Goal: Information Seeking & Learning: Compare options

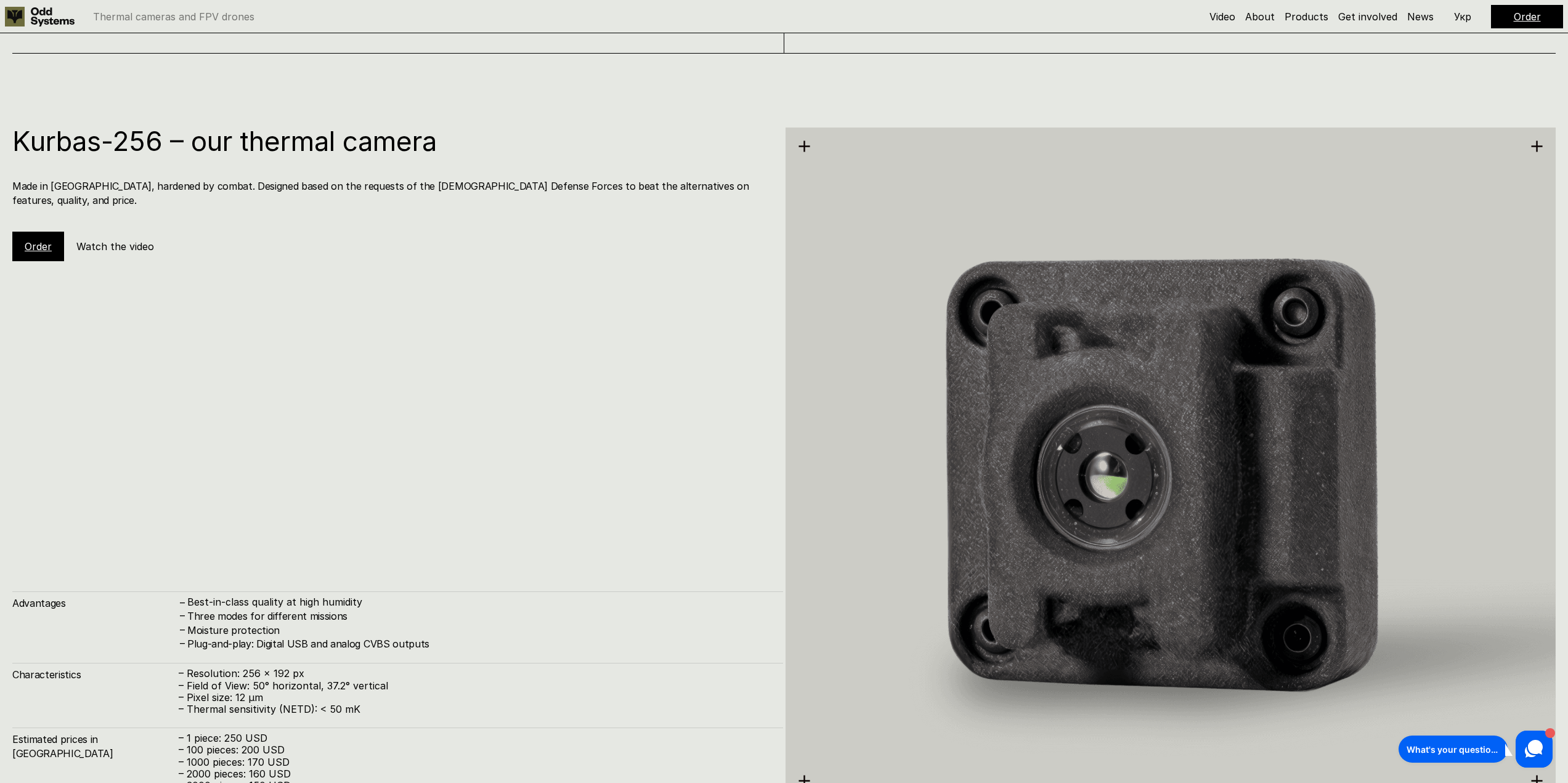
scroll to position [2279, 0]
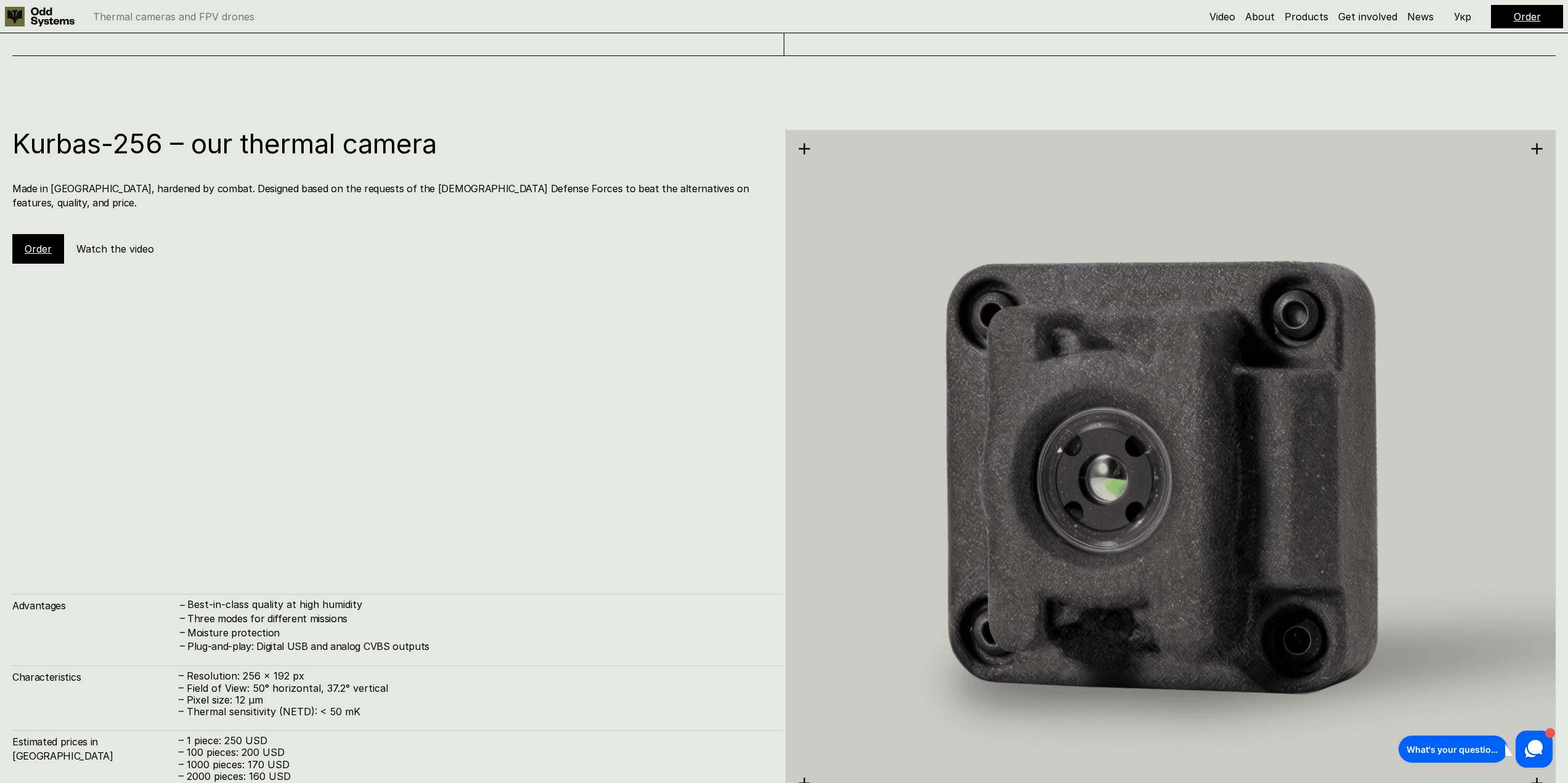
click at [128, 242] on h5 "Watch the video" at bounding box center [116, 248] width 78 height 13
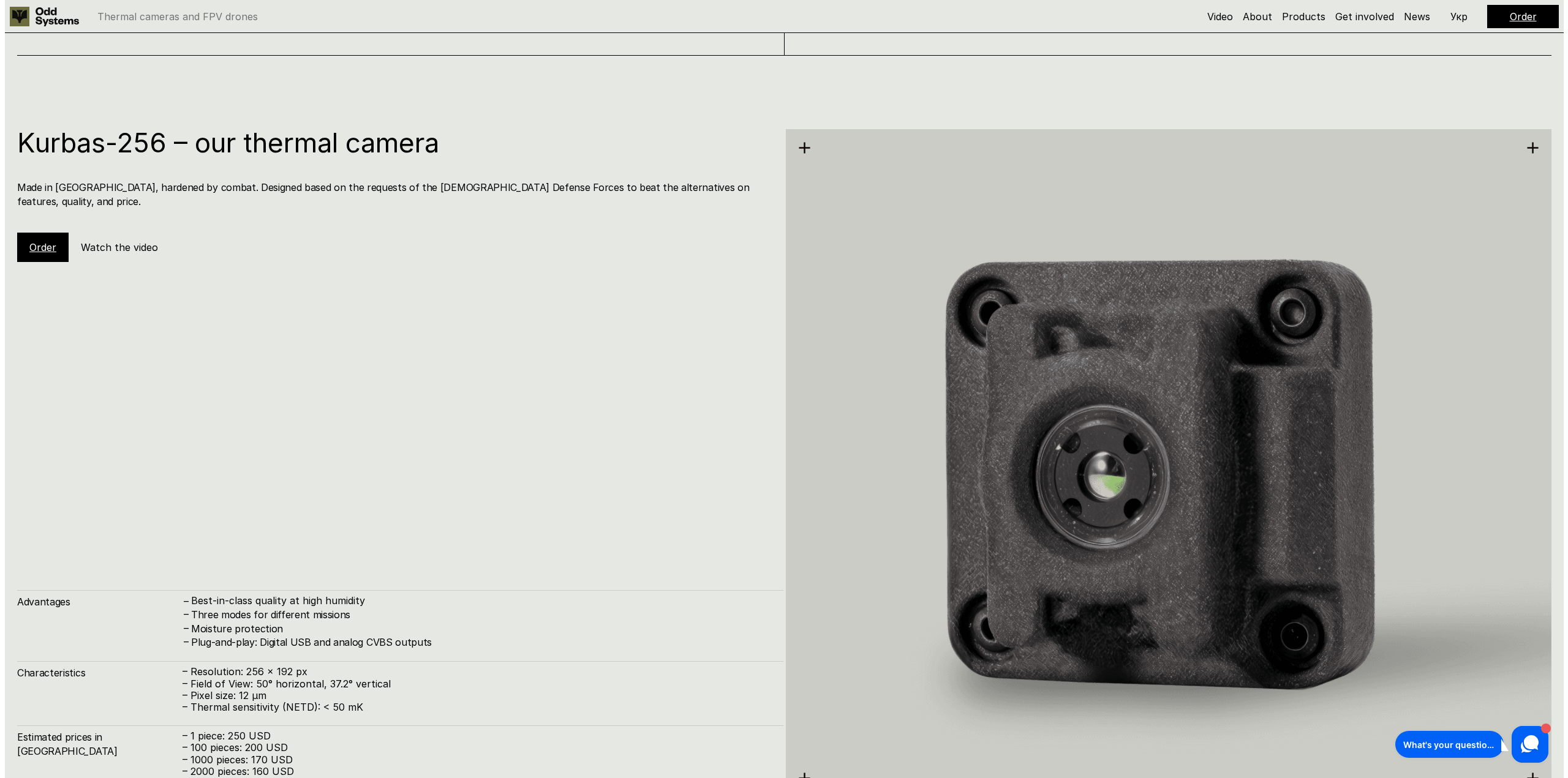
scroll to position [2261, 0]
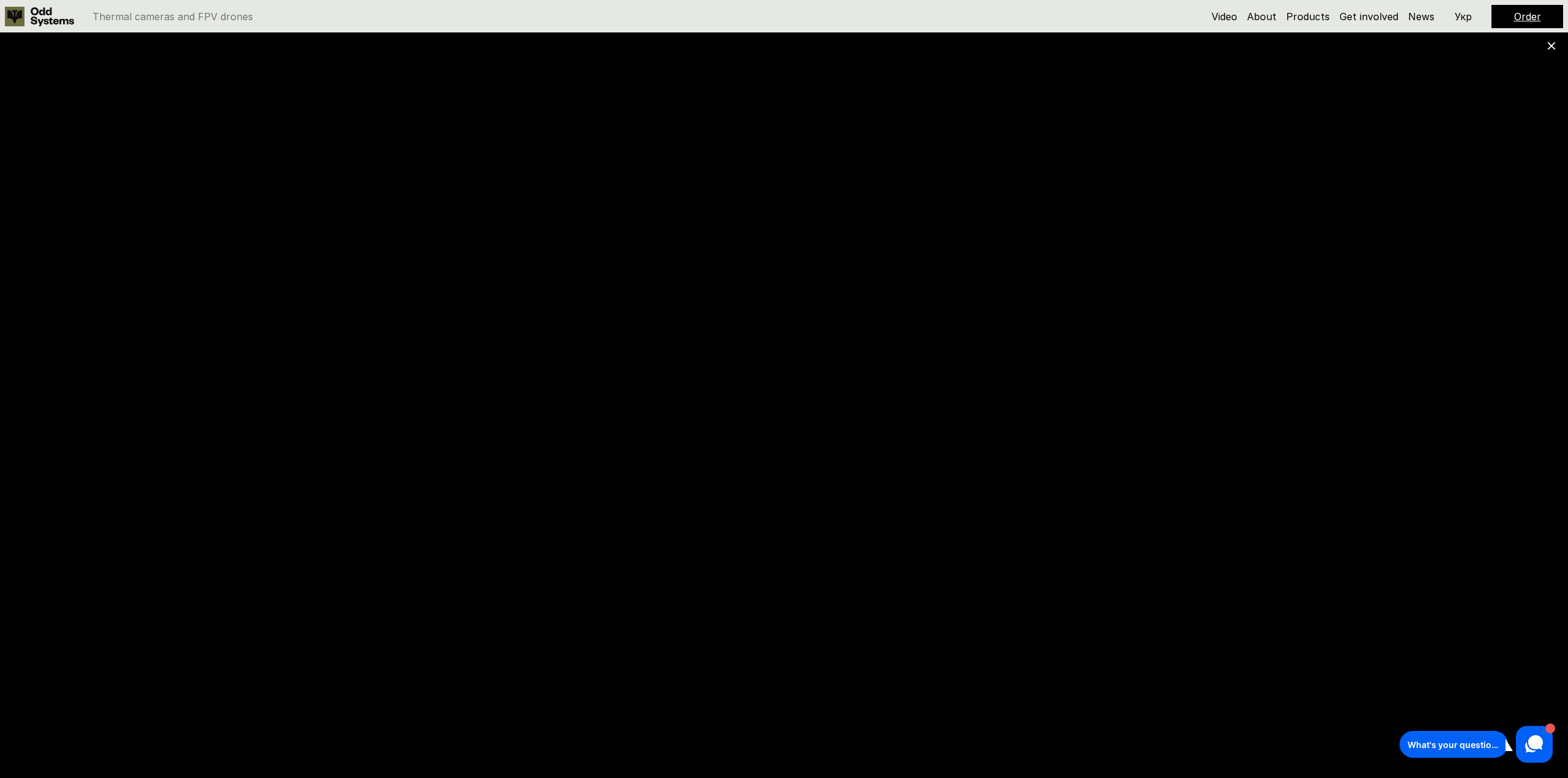
click at [1551, 44] on icon at bounding box center [1551, 46] width 8 height 8
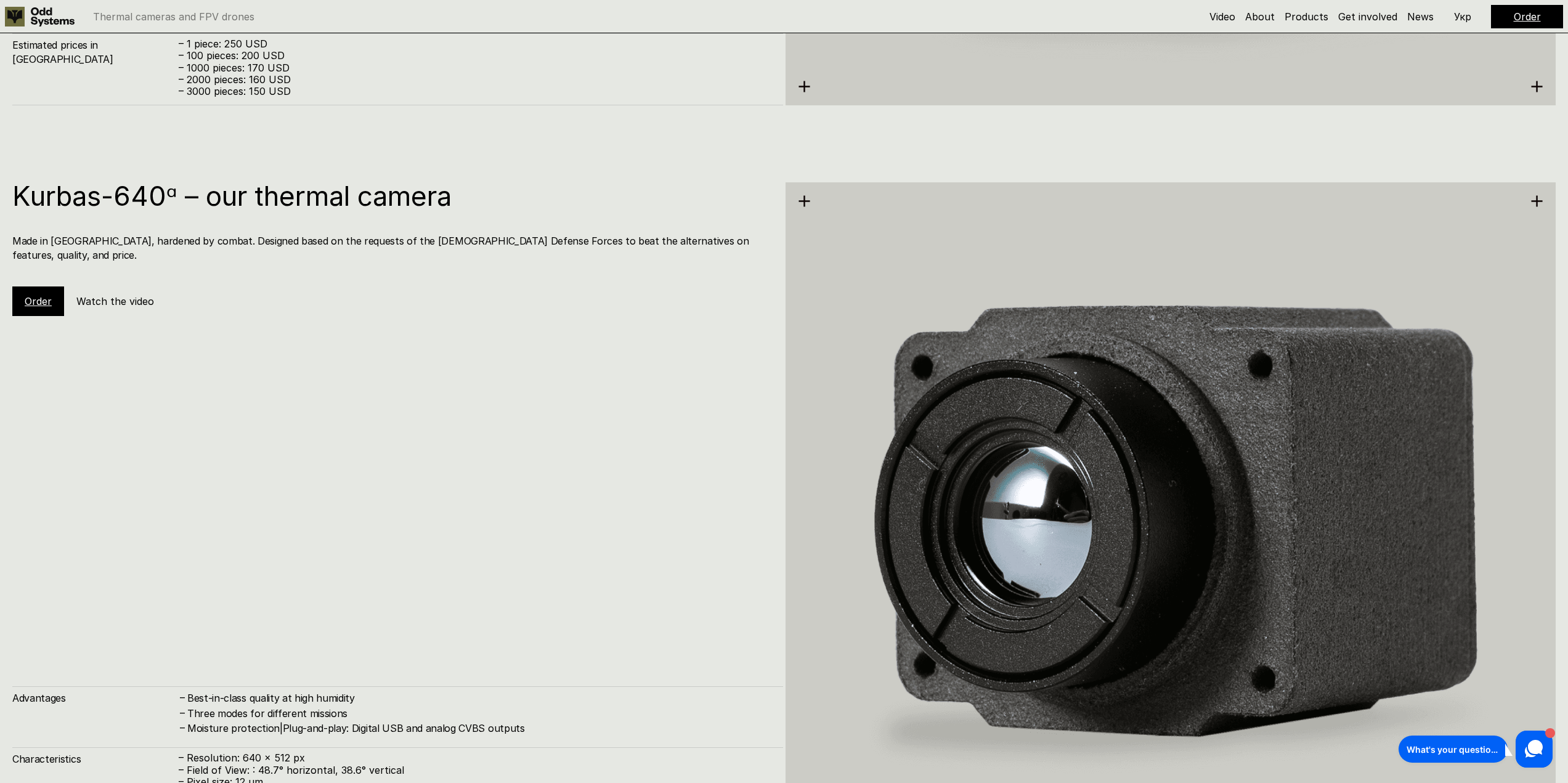
scroll to position [3019, 0]
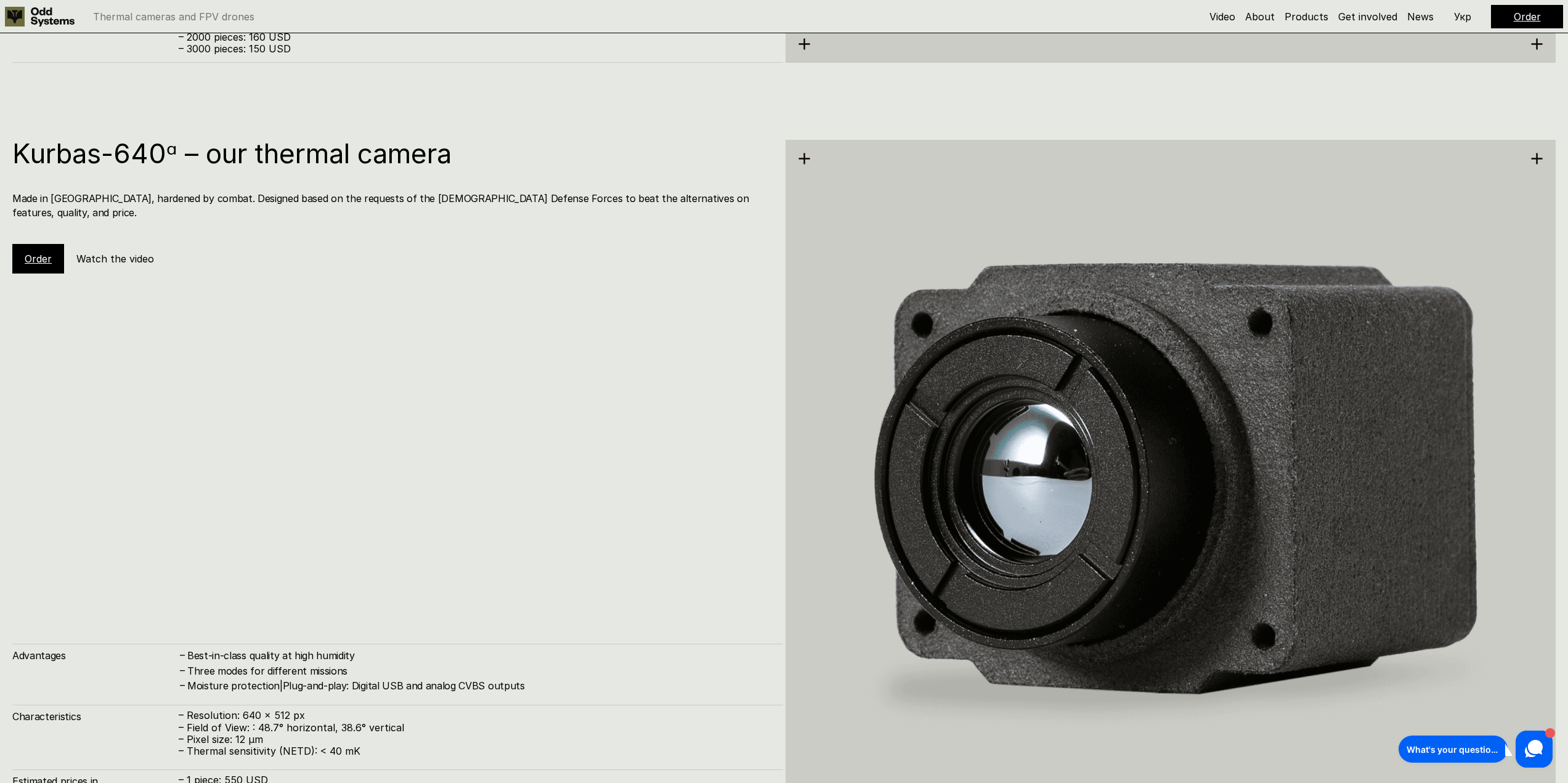
click at [100, 252] on h5 "Watch the video" at bounding box center [116, 258] width 78 height 13
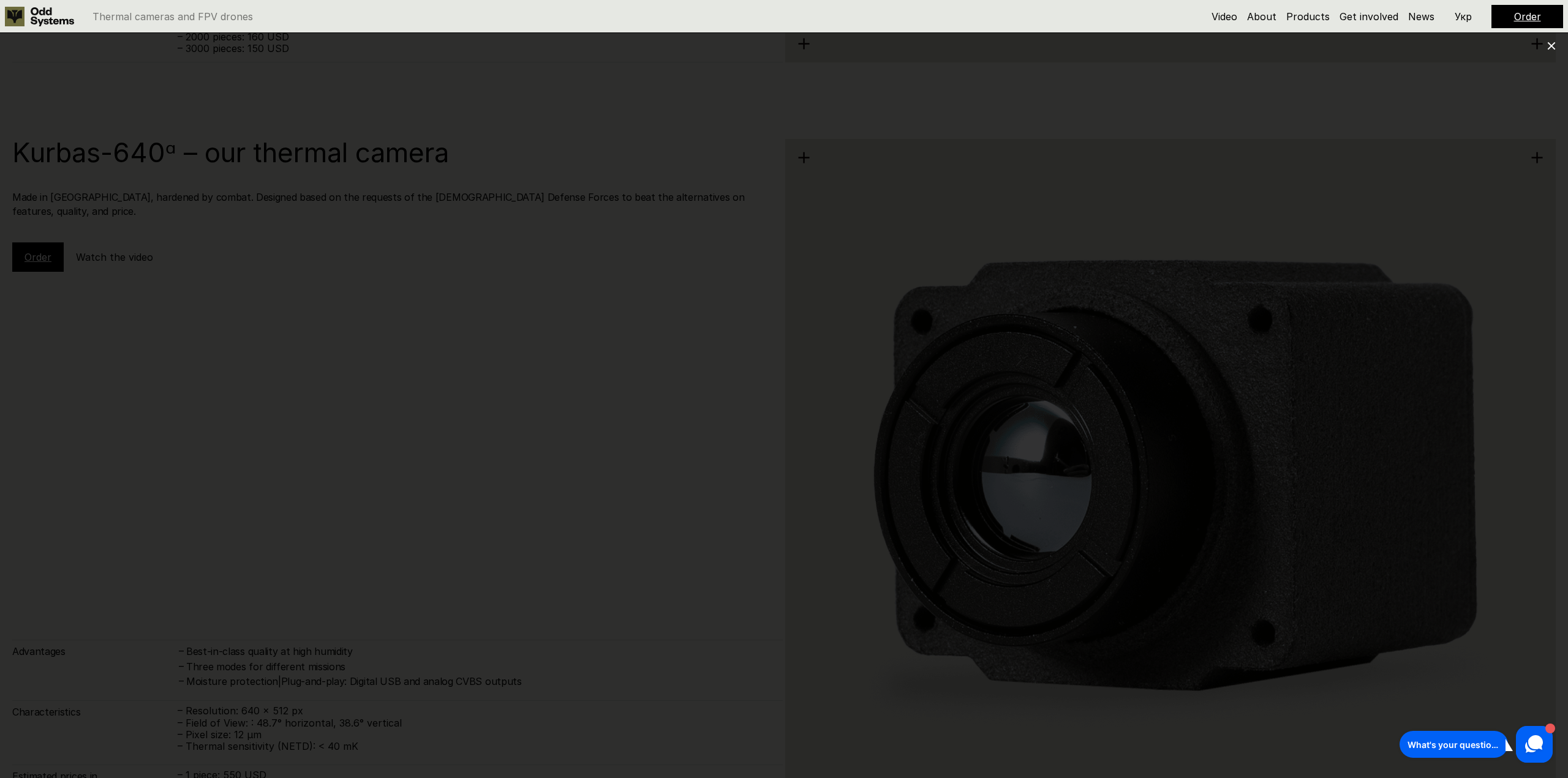
click at [1461, 197] on div at bounding box center [784, 389] width 1568 height 778
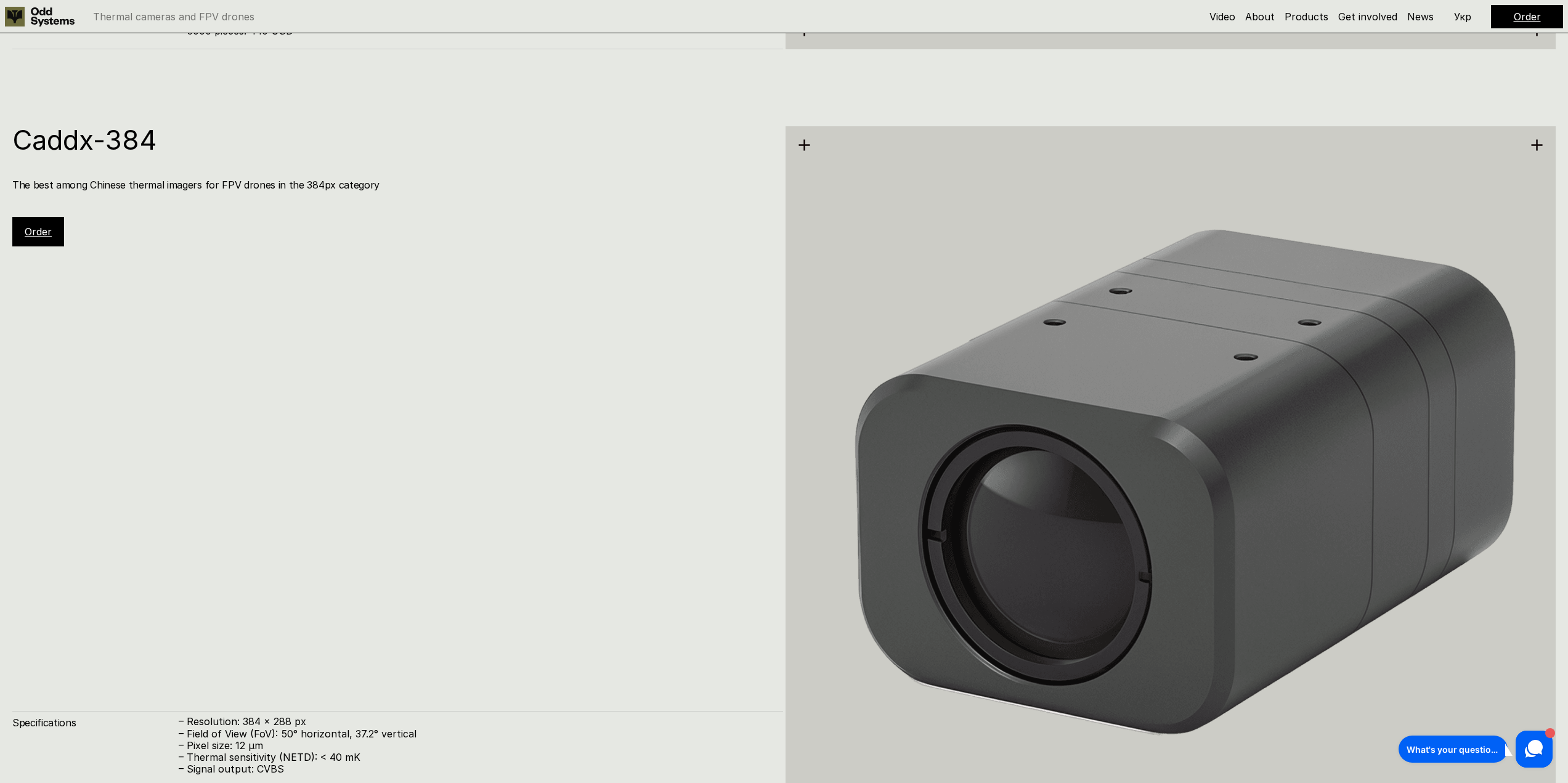
scroll to position [3758, 0]
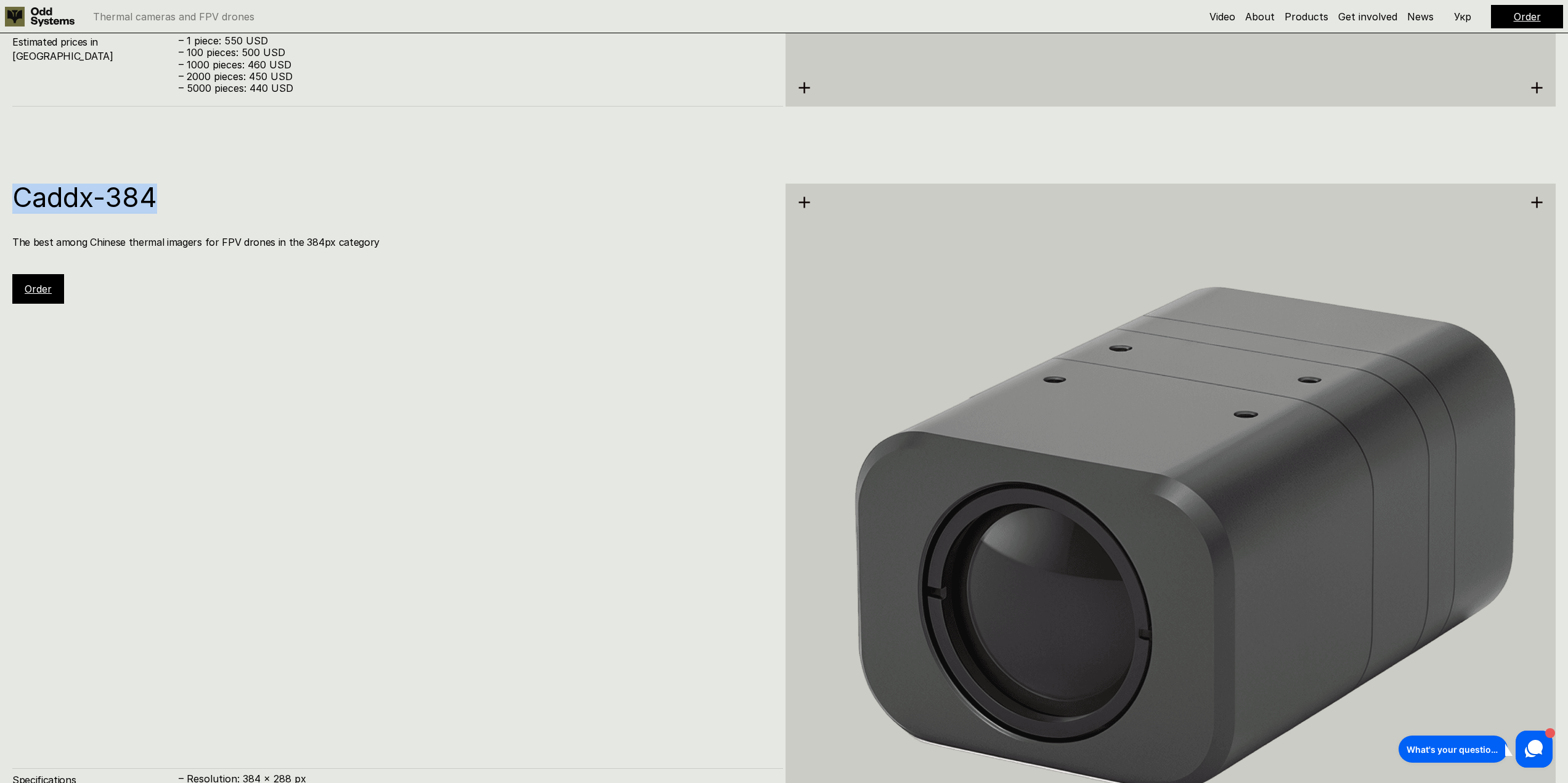
drag, startPoint x: 21, startPoint y: 202, endPoint x: 173, endPoint y: 200, distance: 152.0
click at [189, 200] on h1 "Caddx-384" at bounding box center [392, 197] width 759 height 27
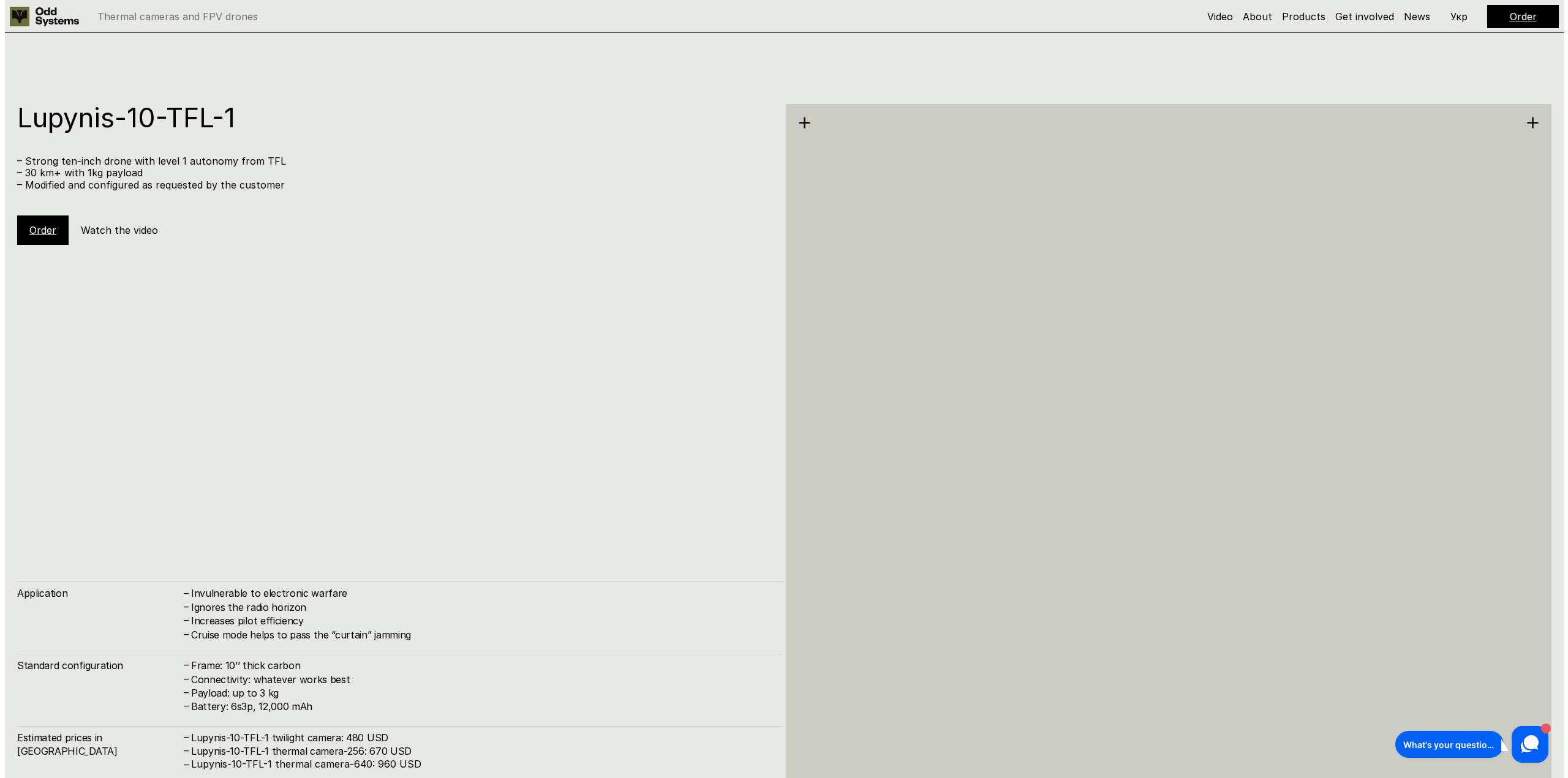
scroll to position [7835, 0]
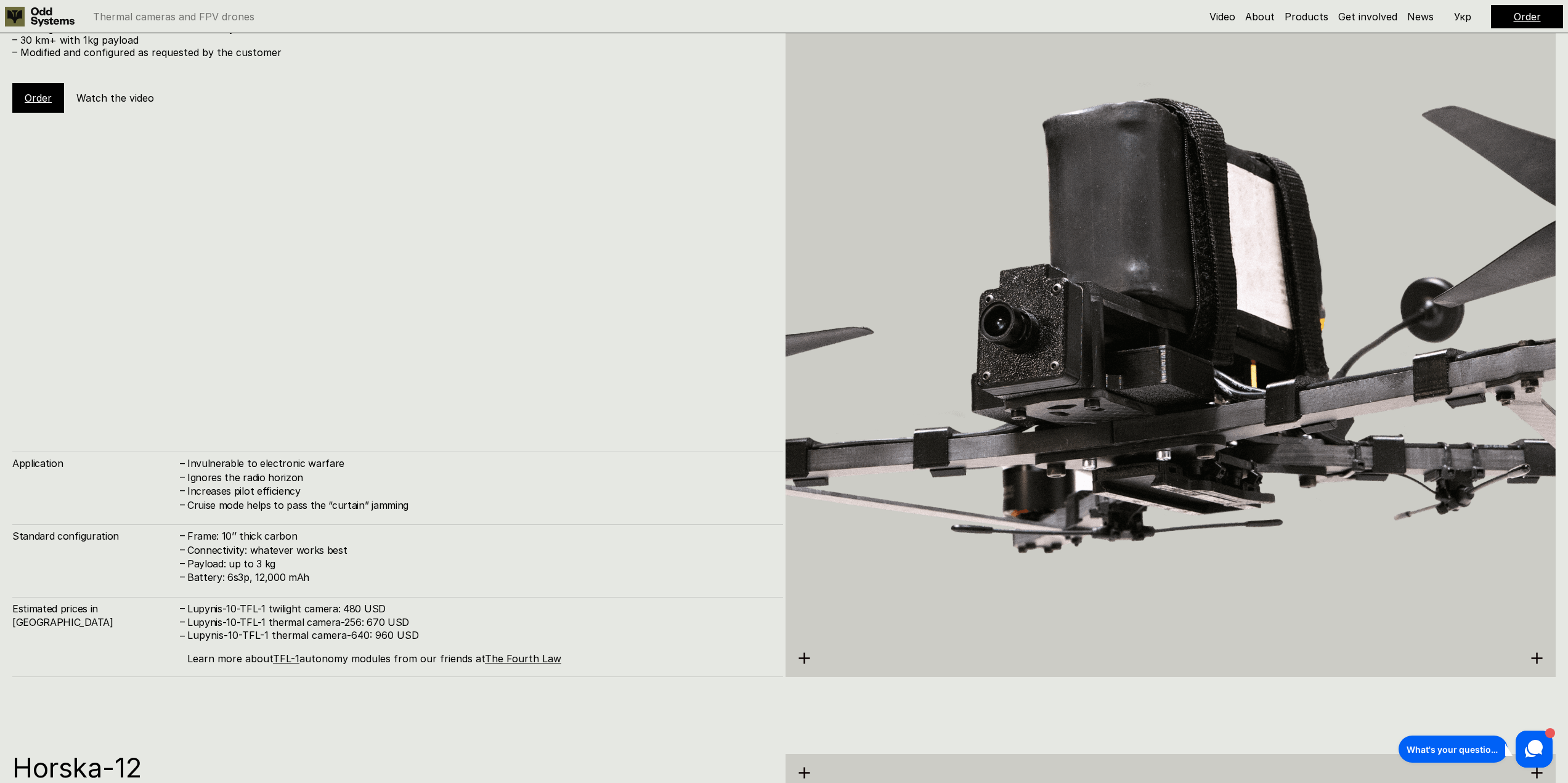
click at [136, 101] on h5 "Watch the video" at bounding box center [116, 97] width 78 height 13
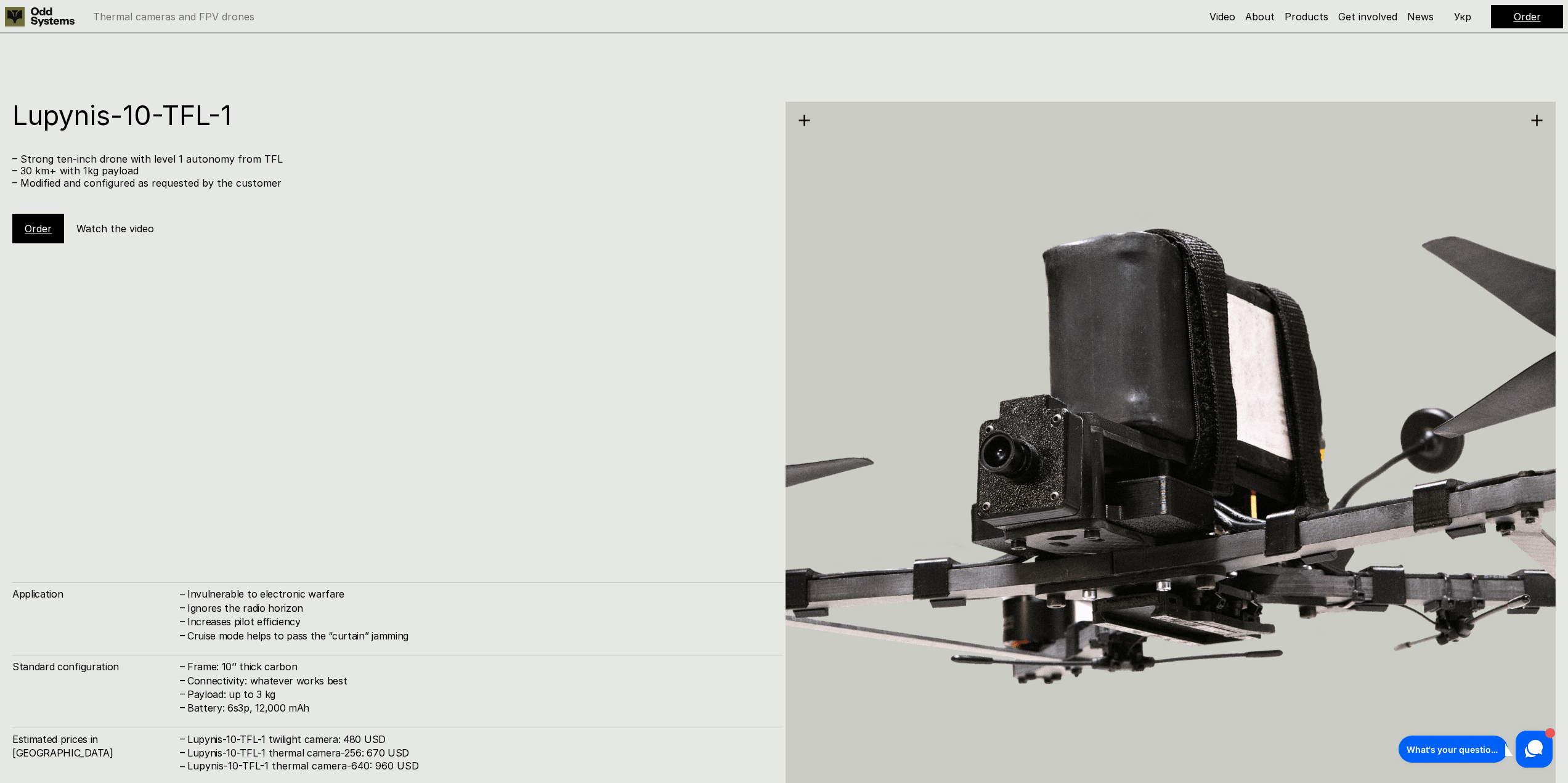
scroll to position [7816, 0]
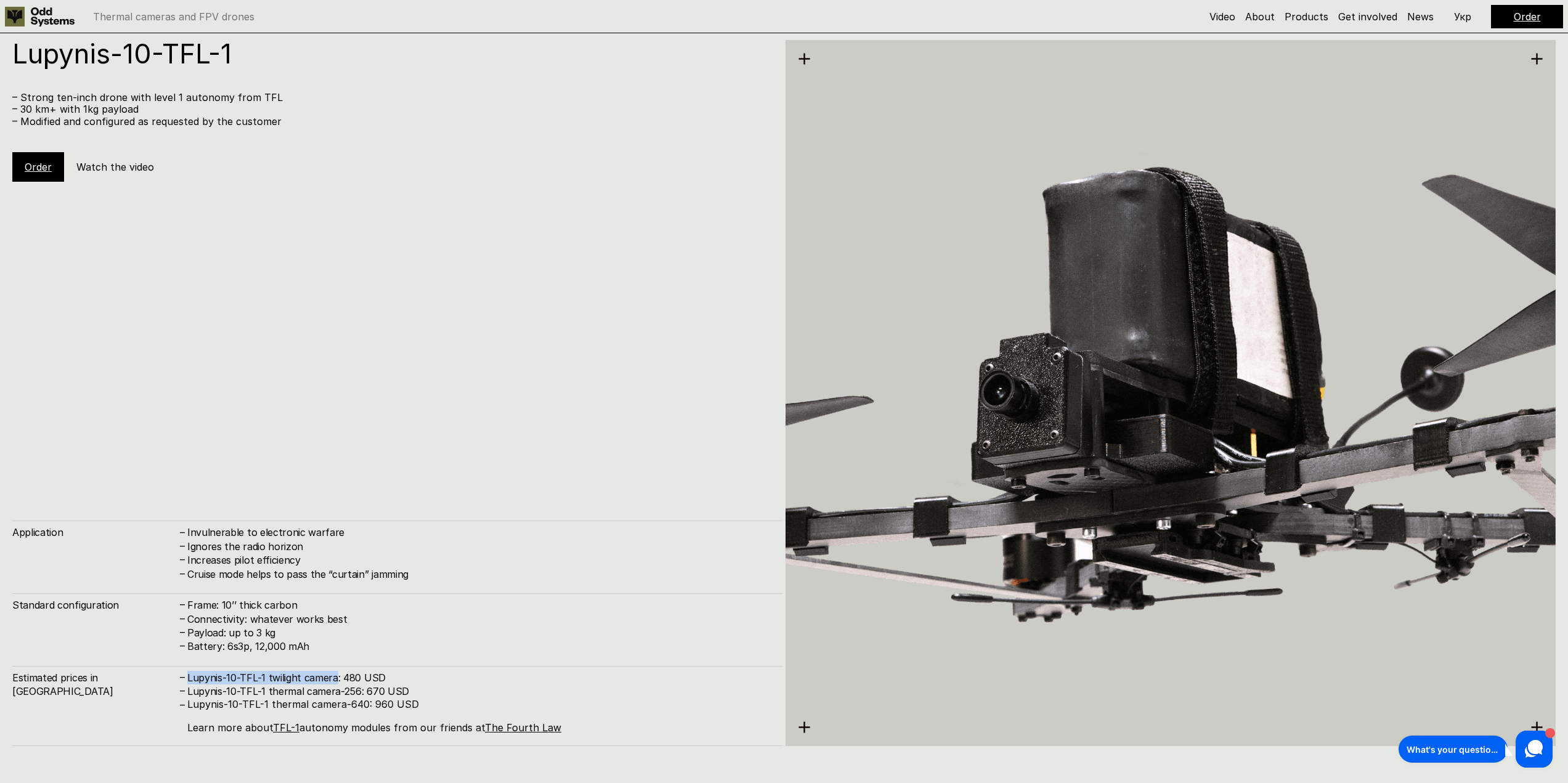
drag, startPoint x: 193, startPoint y: 677, endPoint x: 335, endPoint y: 681, distance: 142.1
click at [335, 681] on h4 "Lupynis-10-TFL-1 twilight camera: 480 USD" at bounding box center [479, 677] width 583 height 13
drag, startPoint x: 342, startPoint y: 679, endPoint x: 383, endPoint y: 681, distance: 41.0
click at [383, 681] on h4 "Lupynis-10-TFL-1 twilight camera: 480 USD" at bounding box center [479, 677] width 583 height 13
copy h4 "480 USD"
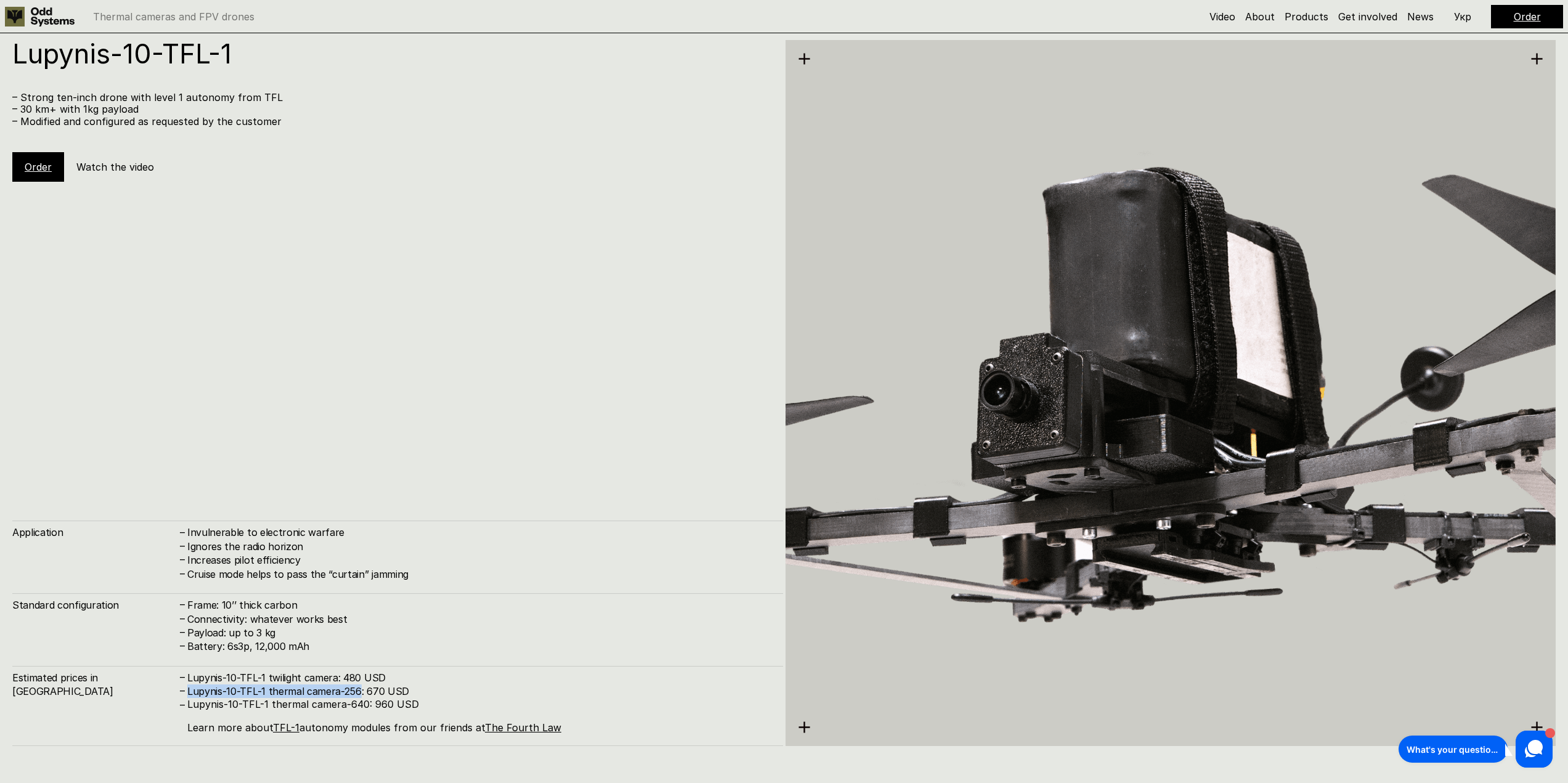
drag, startPoint x: 187, startPoint y: 693, endPoint x: 359, endPoint y: 691, distance: 172.0
click at [359, 691] on div "– Lupynis-10-TFL-1 thermal camera-256: 670 USD" at bounding box center [475, 690] width 592 height 13
copy h4 "Lupynis-10-TFL-1 thermal camera-256"
drag, startPoint x: 364, startPoint y: 690, endPoint x: 405, endPoint y: 689, distance: 41.0
click at [405, 689] on h4 "Lupynis-10-TFL-1 thermal camera-256: 670 USD" at bounding box center [479, 690] width 583 height 13
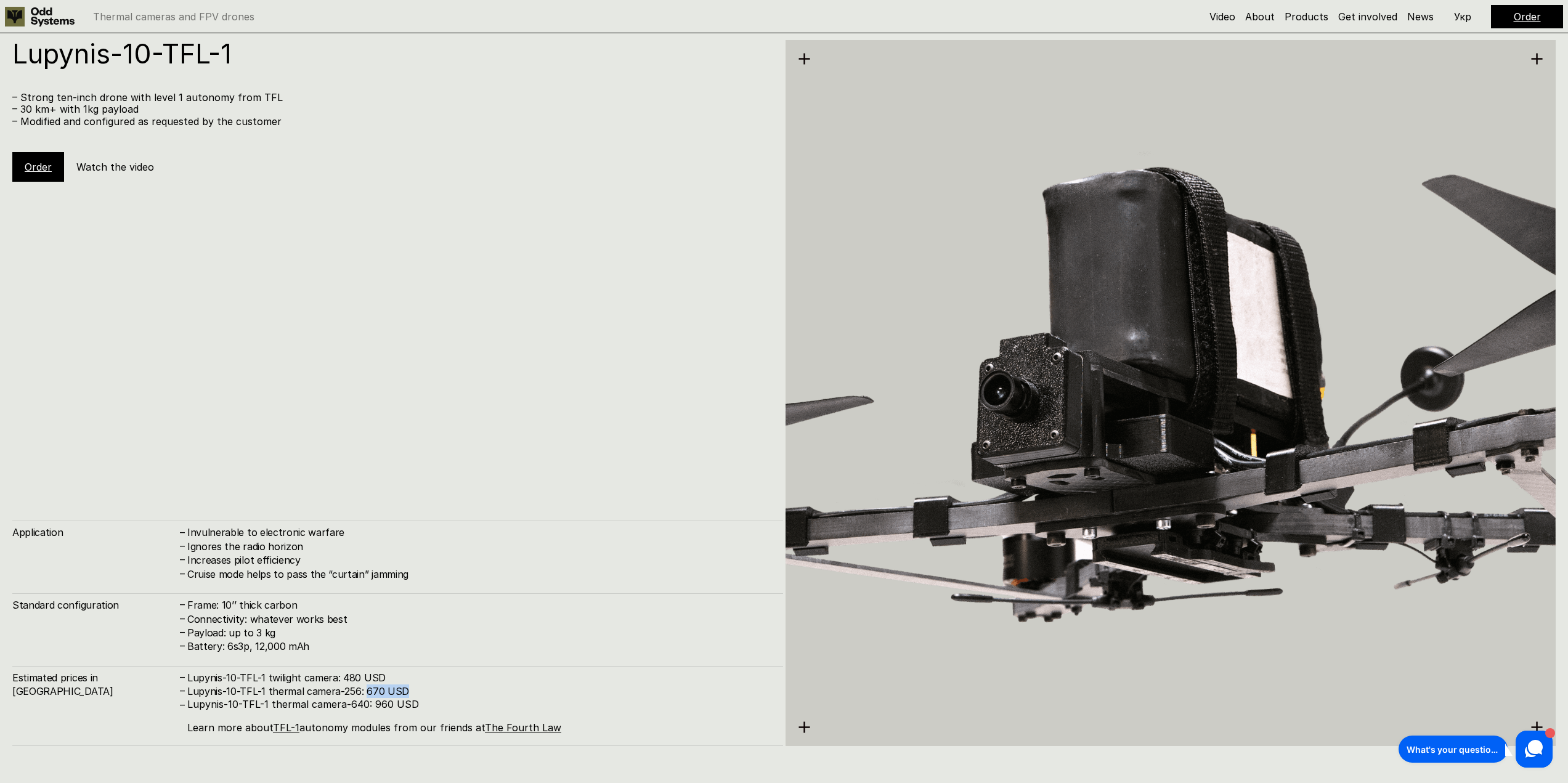
copy h4 "670 USD"
drag, startPoint x: 188, startPoint y: 704, endPoint x: 363, endPoint y: 706, distance: 175.0
click at [363, 706] on p "Lupynis-10-TFL-1 thermal camera-640: 960 USD Learn more about TFL-1 autonomy mo…" at bounding box center [479, 716] width 583 height 35
copy p "Lupynis-10-TFL-1 thermal camera-640"
drag, startPoint x: 372, startPoint y: 704, endPoint x: 411, endPoint y: 704, distance: 39.0
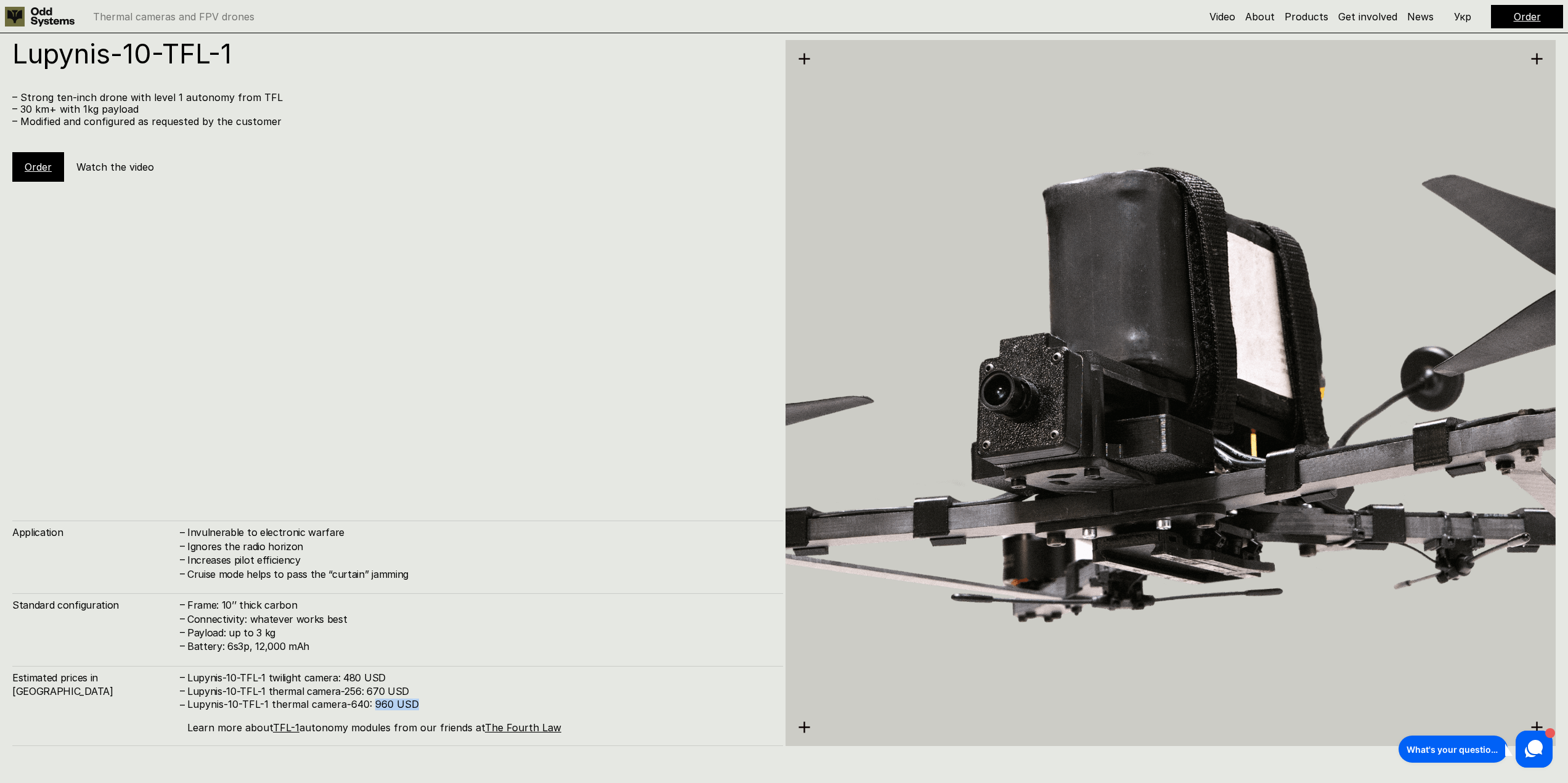
click at [411, 704] on p "Lupynis-10-TFL-1 thermal camera-640: 960 USD Learn more about TFL-1 autonomy mo…" at bounding box center [479, 716] width 583 height 35
copy p "960 USD"
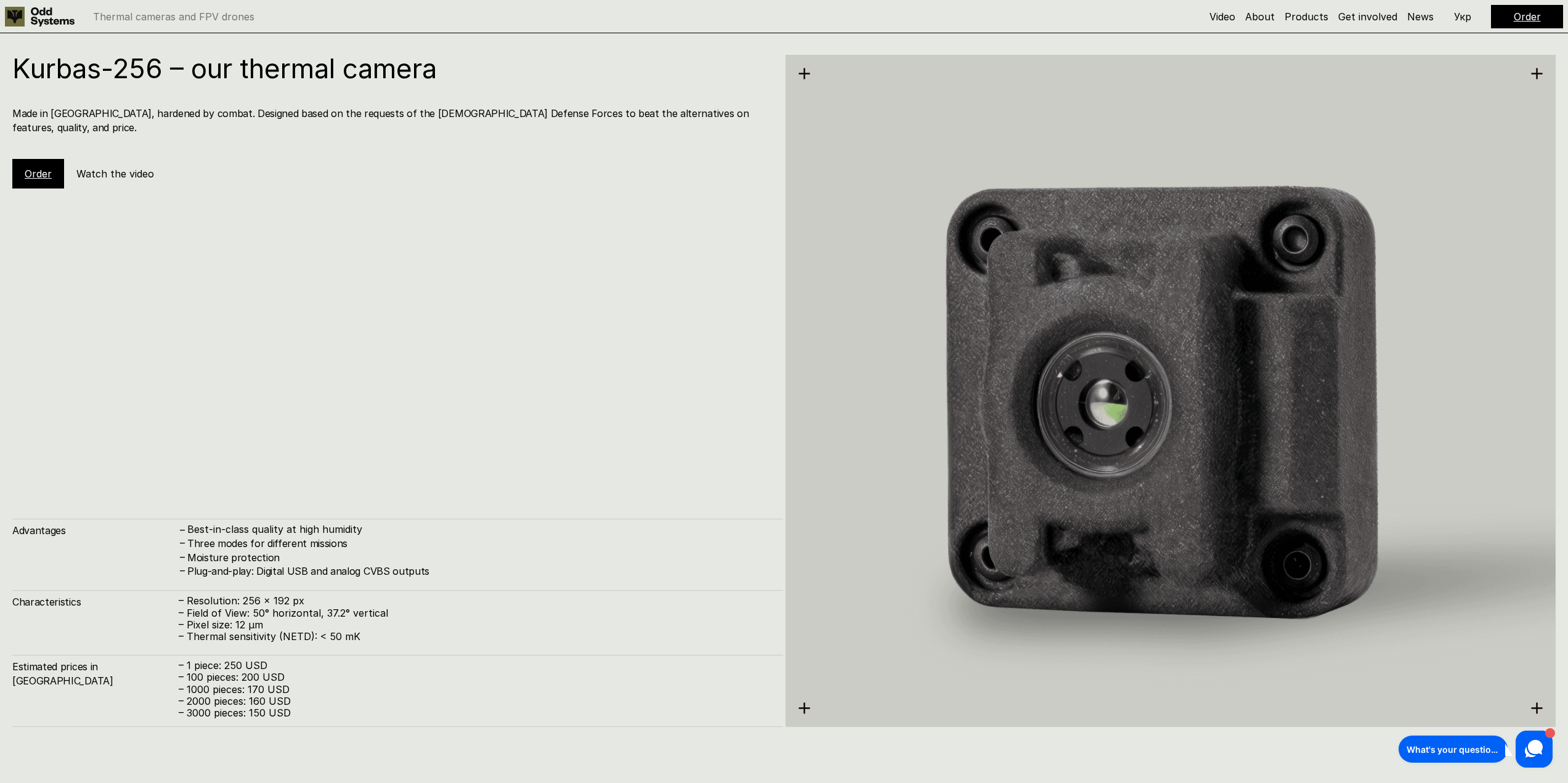
scroll to position [2359, 0]
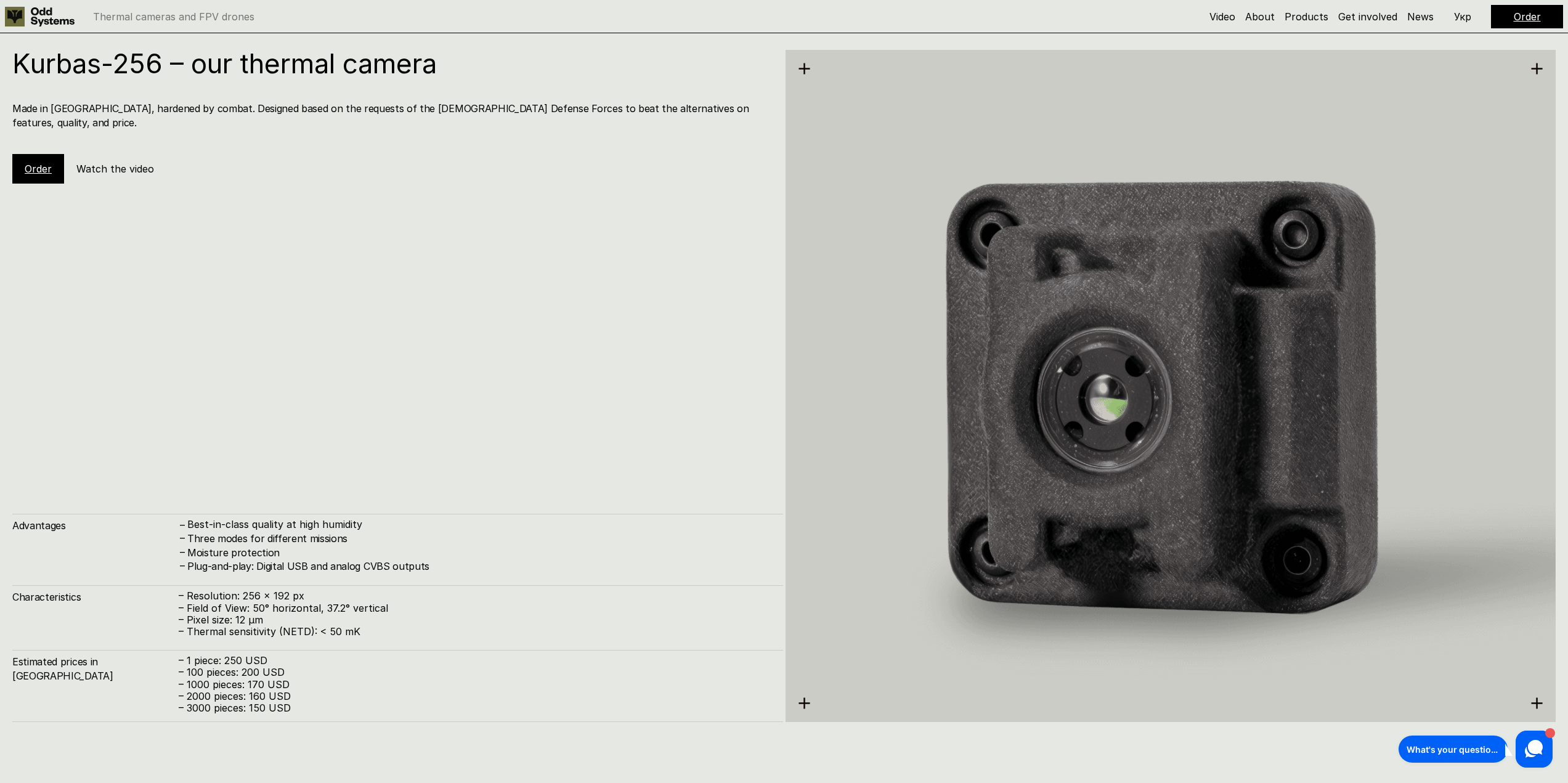
click at [131, 68] on h1 "Kurbas-256 – our thermal camera" at bounding box center [392, 63] width 759 height 27
drag, startPoint x: 16, startPoint y: 65, endPoint x: 158, endPoint y: 70, distance: 142.1
click at [158, 70] on h1 "Kurbas-256 – our thermal camera" at bounding box center [392, 63] width 759 height 27
copy h1 "Kurbas-256"
click at [336, 180] on div "Kurbas-256 – our thermal camera Made in Ukraine, hardened by combat. Designed b…" at bounding box center [397, 386] width 770 height 672
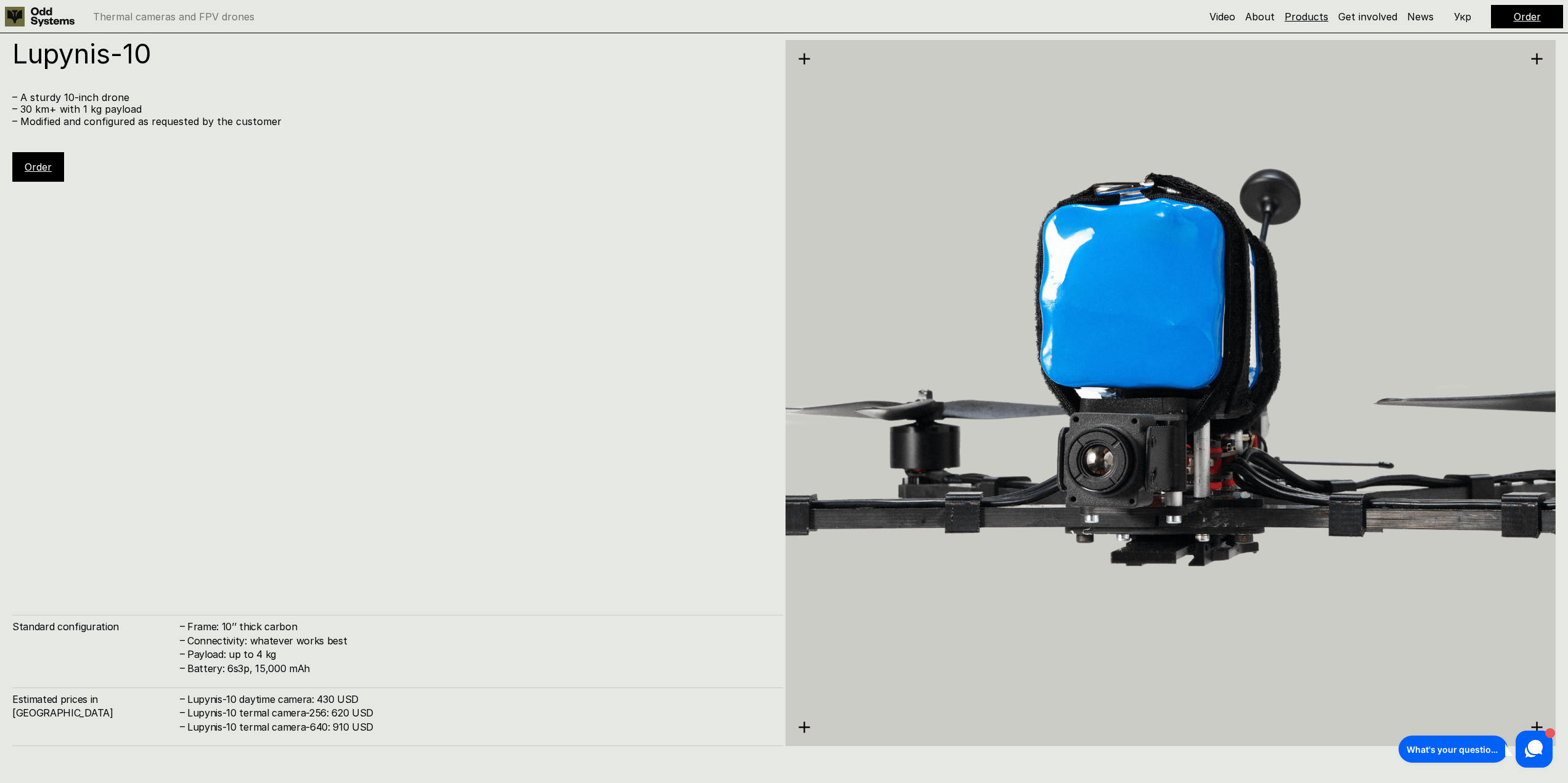
click at [1299, 16] on link "Products" at bounding box center [1306, 17] width 44 height 13
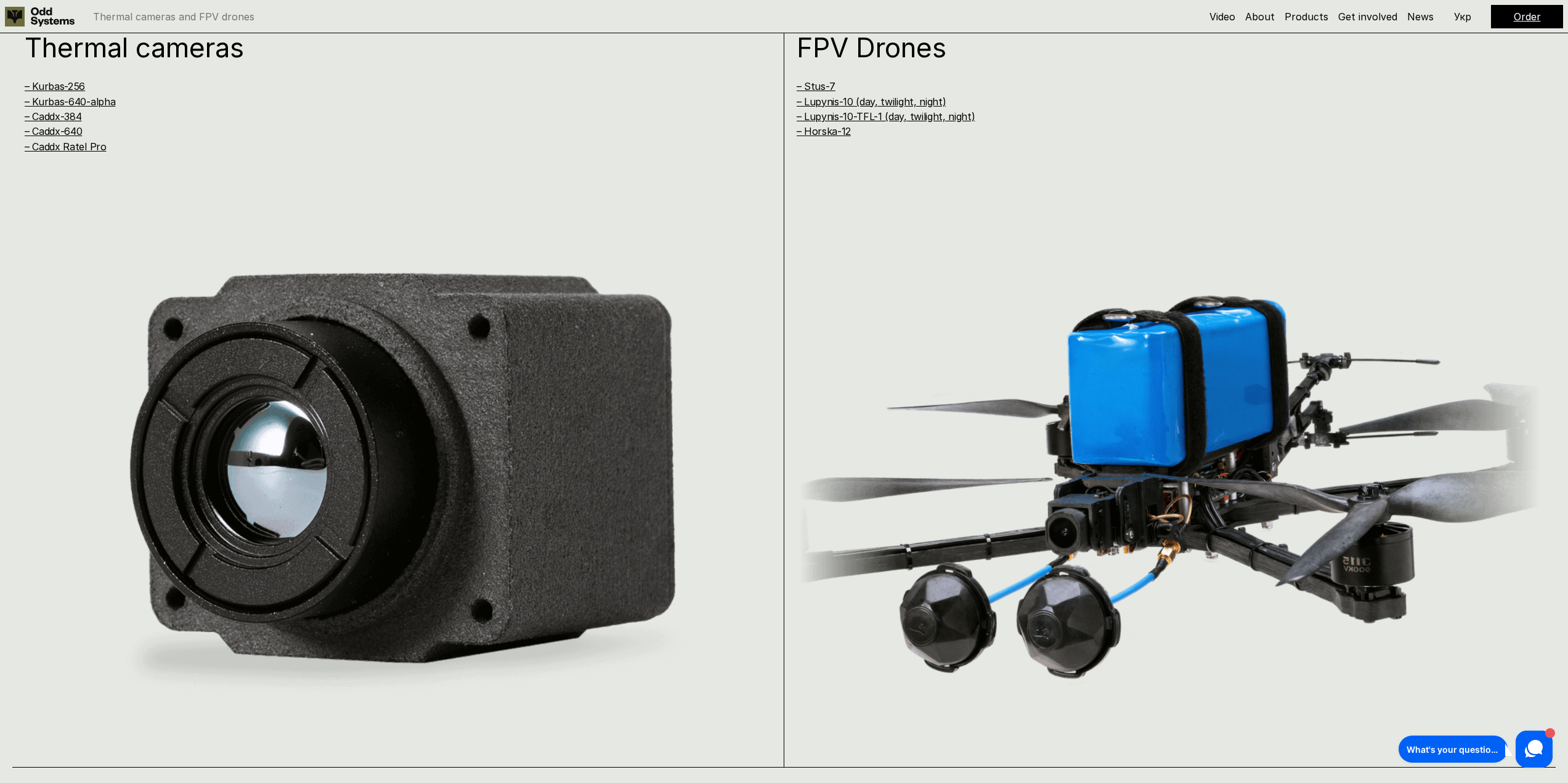
scroll to position [1552, 0]
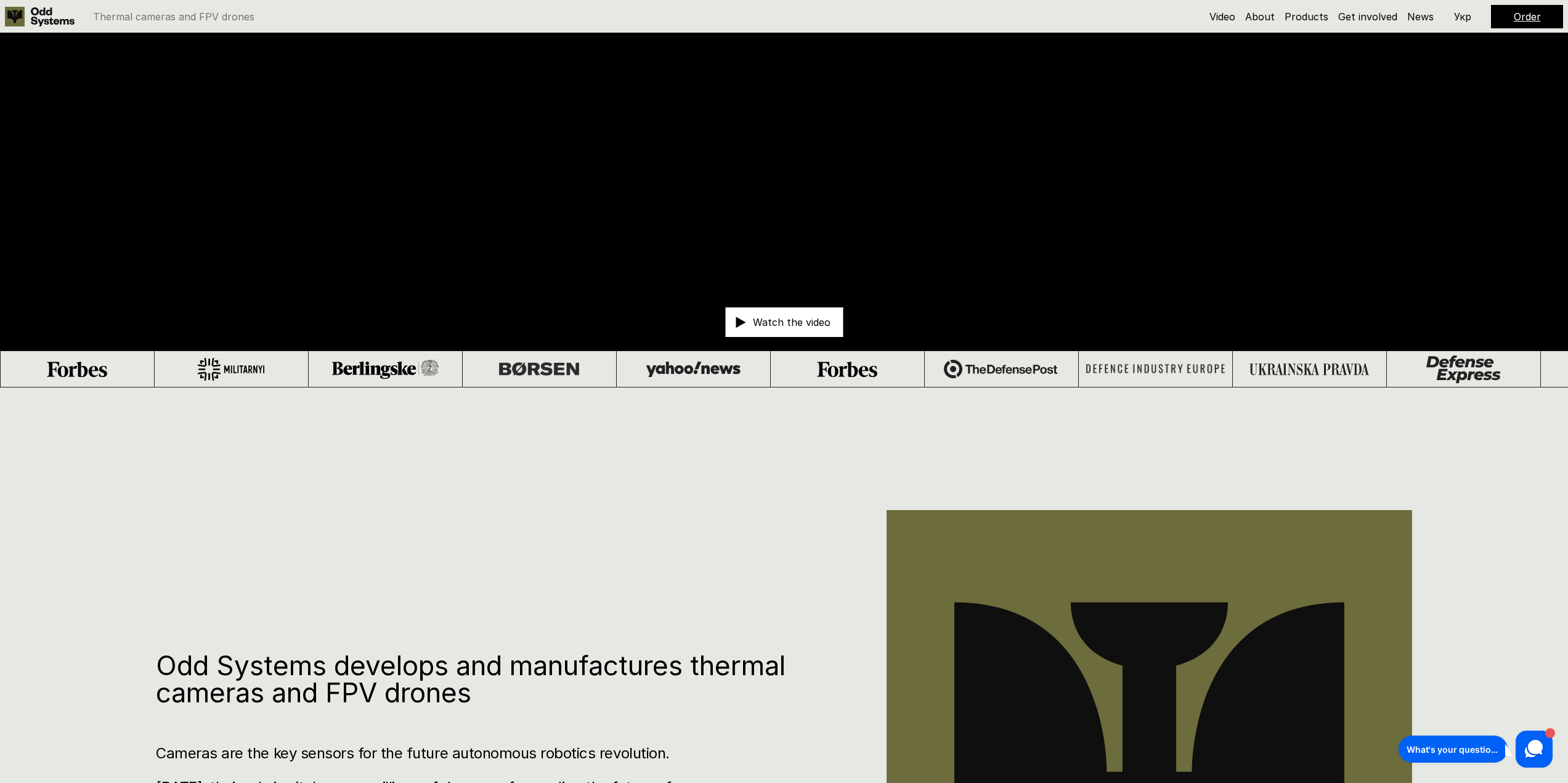
scroll to position [432, 0]
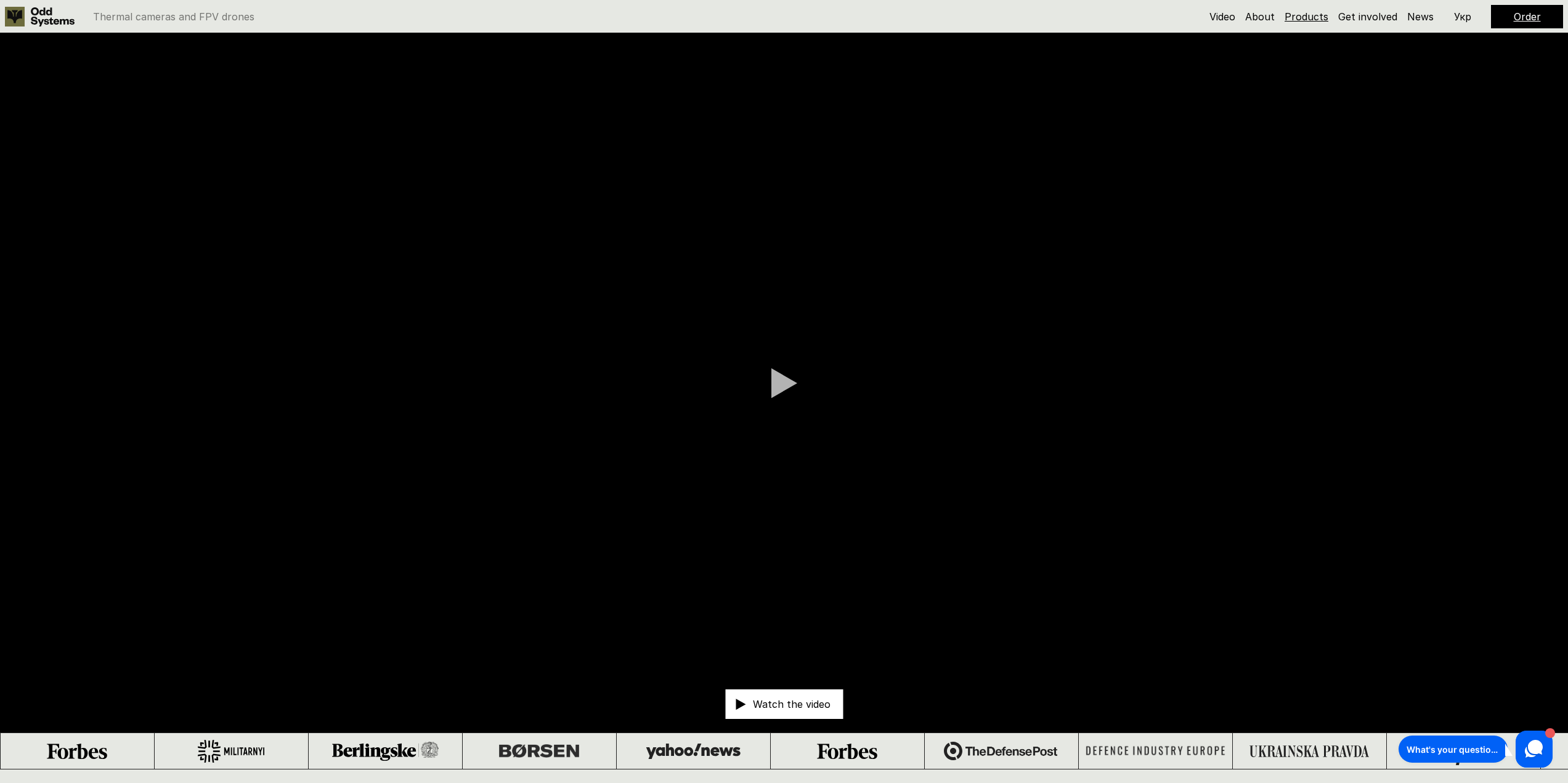
click at [1304, 17] on link "Products" at bounding box center [1306, 17] width 44 height 13
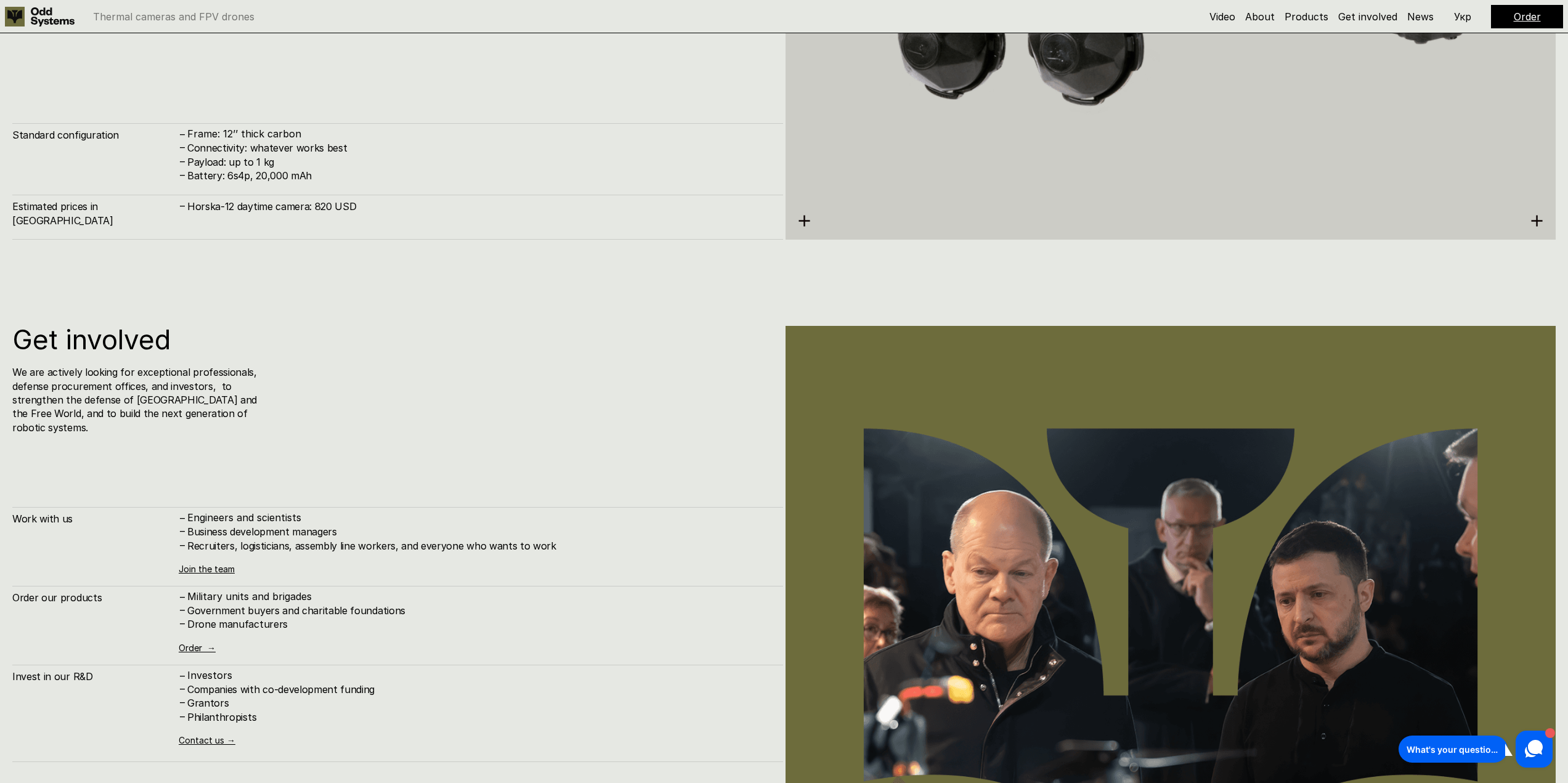
scroll to position [9191, 0]
